Goal: Task Accomplishment & Management: Complete application form

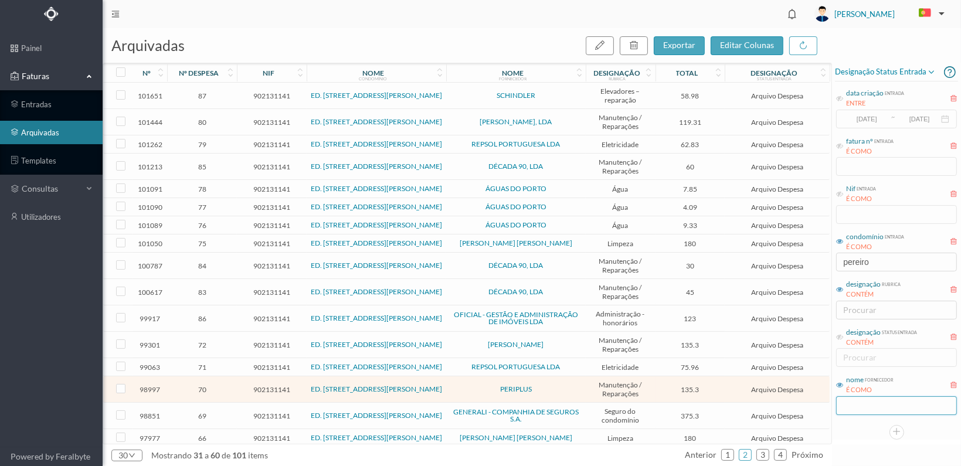
click at [848, 410] on input "text" at bounding box center [896, 405] width 121 height 19
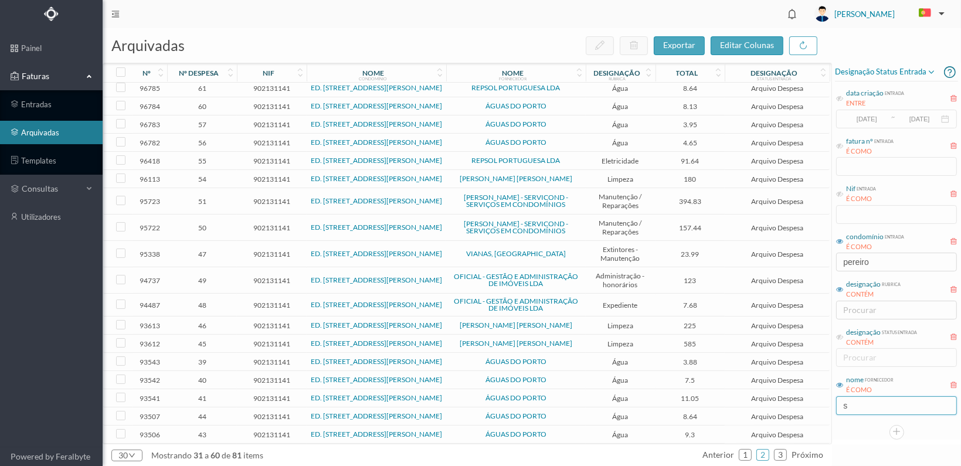
scroll to position [277, 0]
type input "s"
click at [778, 455] on link "3" at bounding box center [780, 455] width 12 height 18
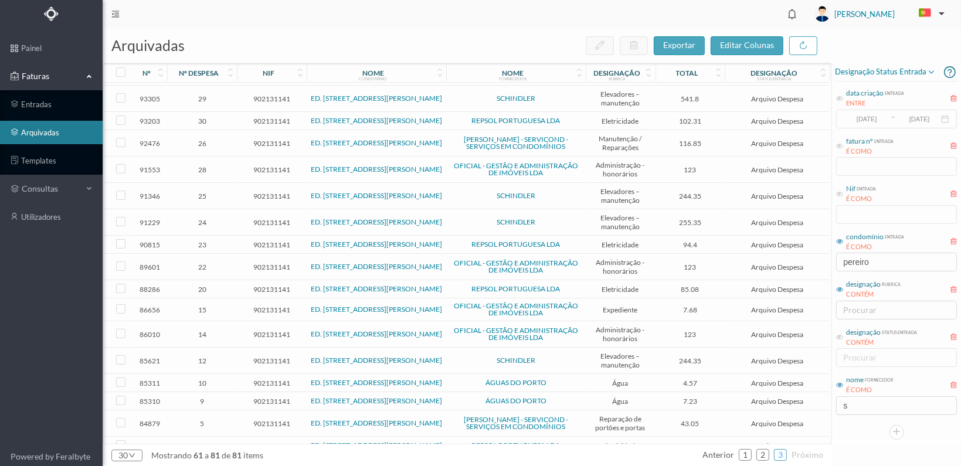
scroll to position [0, 0]
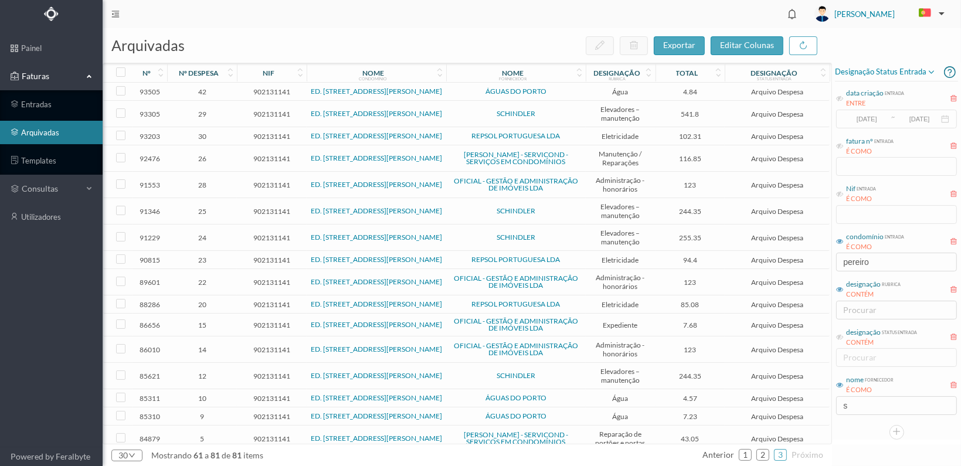
click at [265, 110] on span "902131141" at bounding box center [272, 114] width 64 height 9
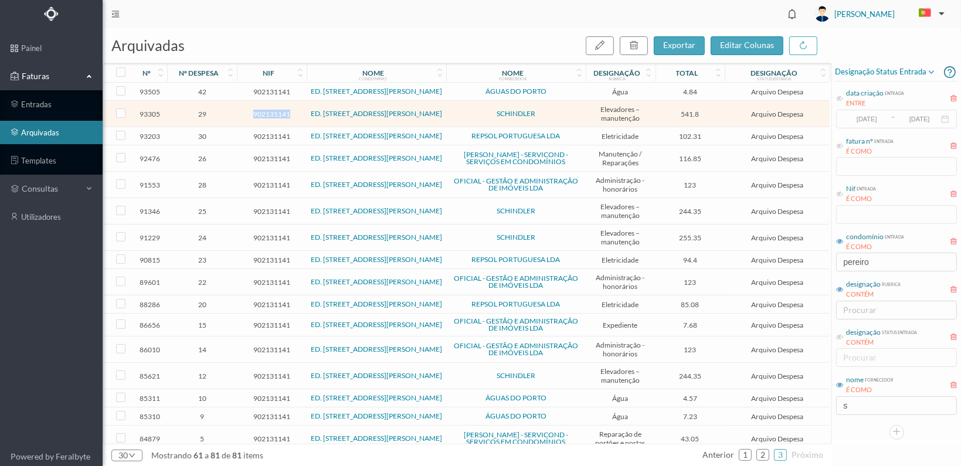
click at [265, 110] on span "902131141" at bounding box center [272, 114] width 64 height 9
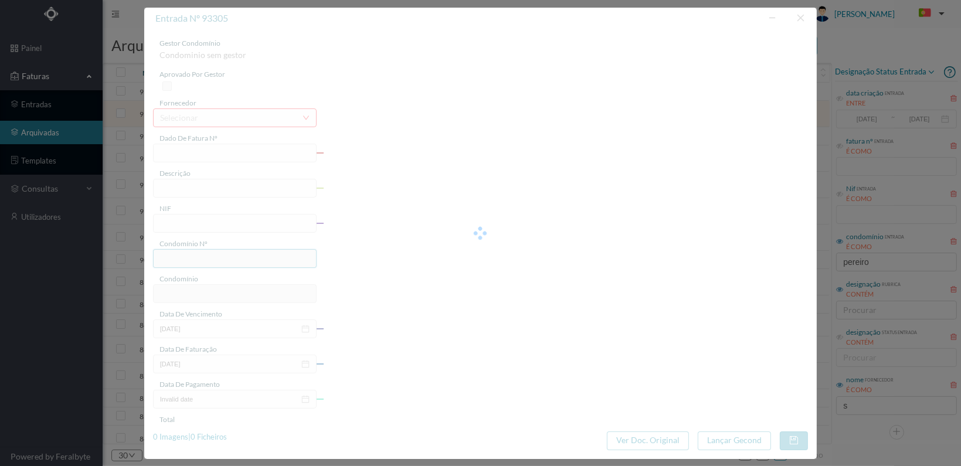
type input "YA2H BE05/3476040738"
type input "reparação elevadores"
type input "902131141"
type input "[DATE]"
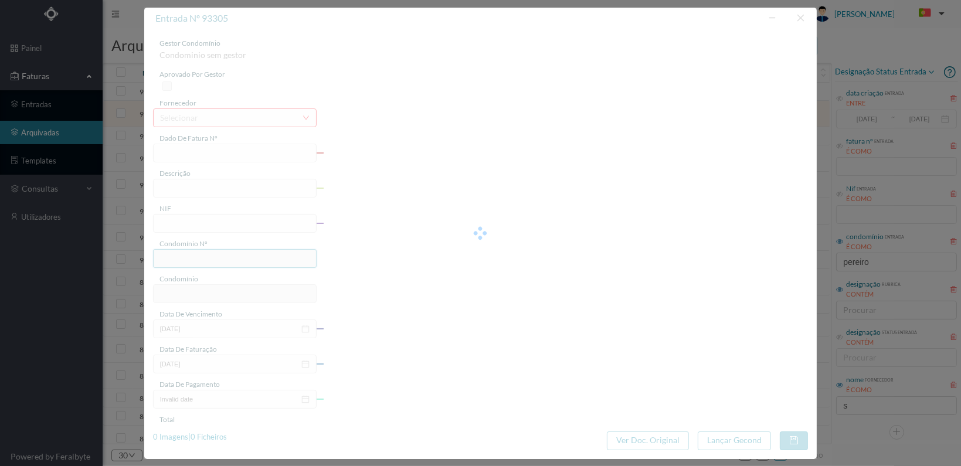
type input "541.80"
type input "763"
type input "ED. [STREET_ADDRESS][PERSON_NAME]"
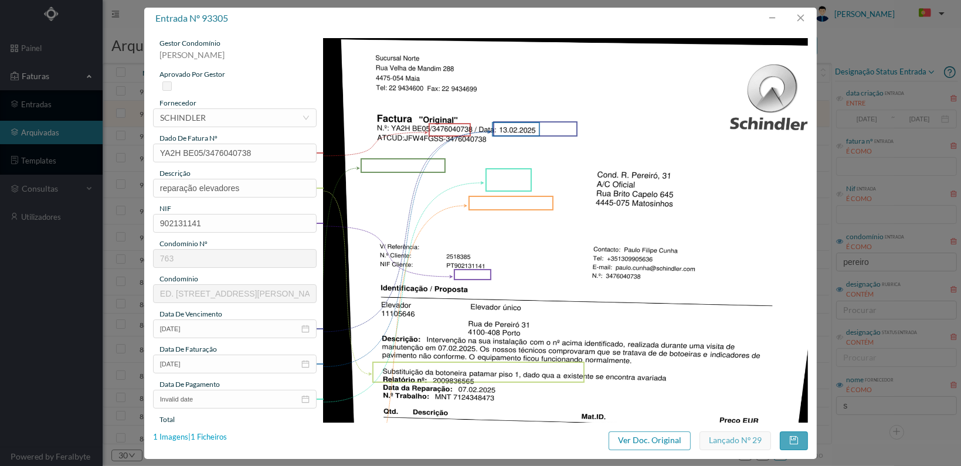
click at [209, 438] on div "1 Imagens | 1 Ficheiros" at bounding box center [190, 437] width 74 height 12
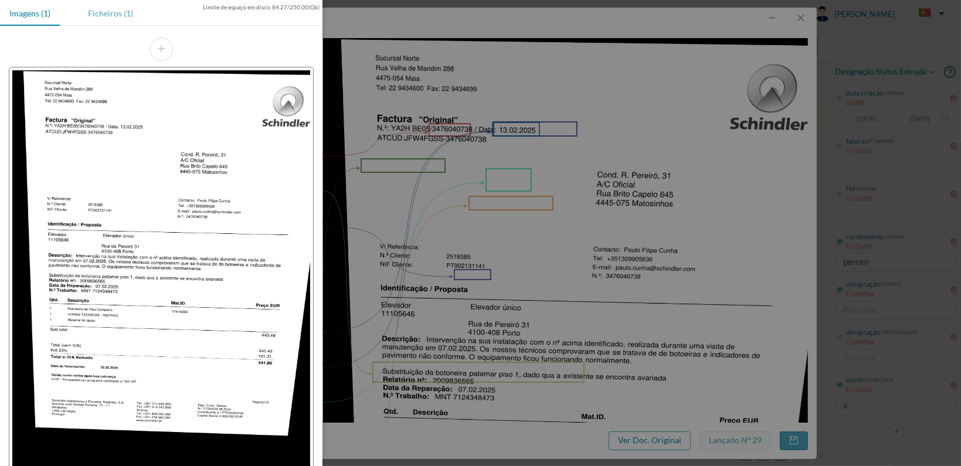
click at [106, 12] on div "Ficheiros (1)" at bounding box center [111, 13] width 64 height 26
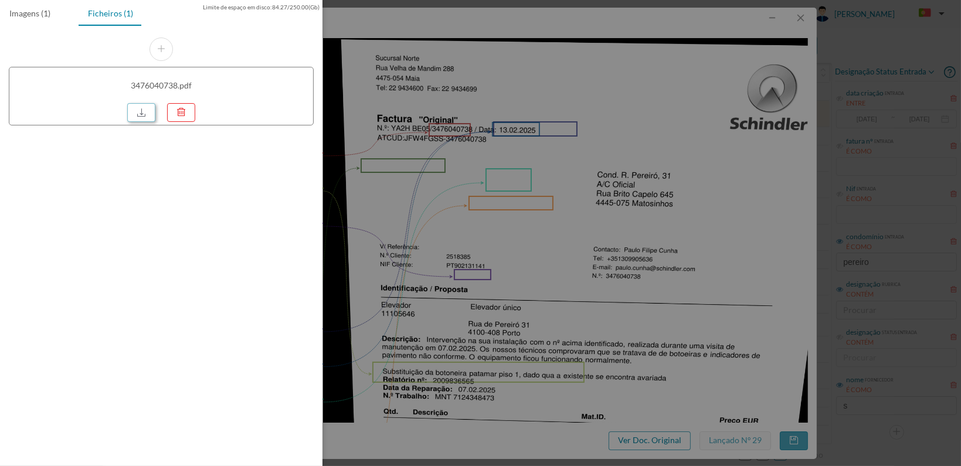
drag, startPoint x: 141, startPoint y: 111, endPoint x: 131, endPoint y: 184, distance: 73.4
click at [141, 111] on link at bounding box center [141, 112] width 28 height 19
click at [801, 15] on div at bounding box center [480, 233] width 961 height 466
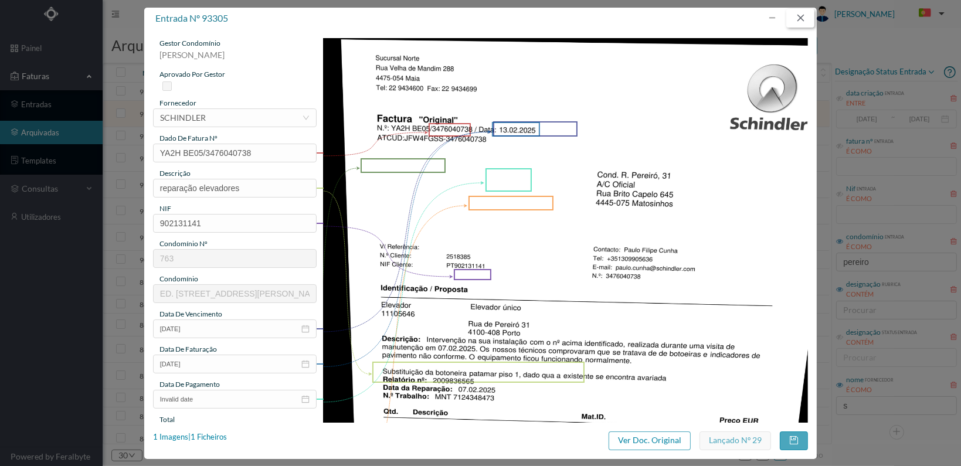
click at [801, 15] on button "button" at bounding box center [800, 18] width 28 height 19
